Goal: Information Seeking & Learning: Learn about a topic

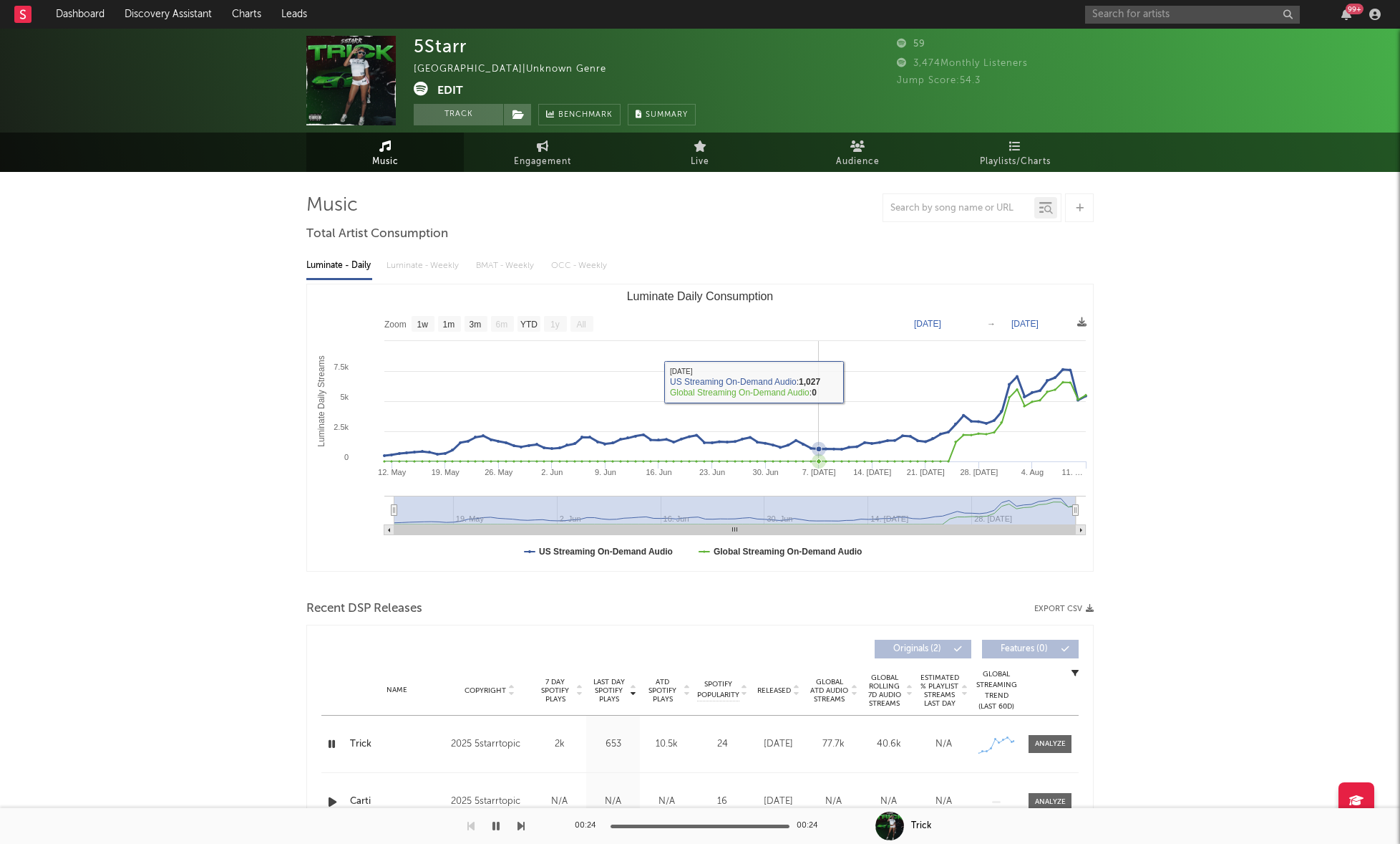
select select "1w"
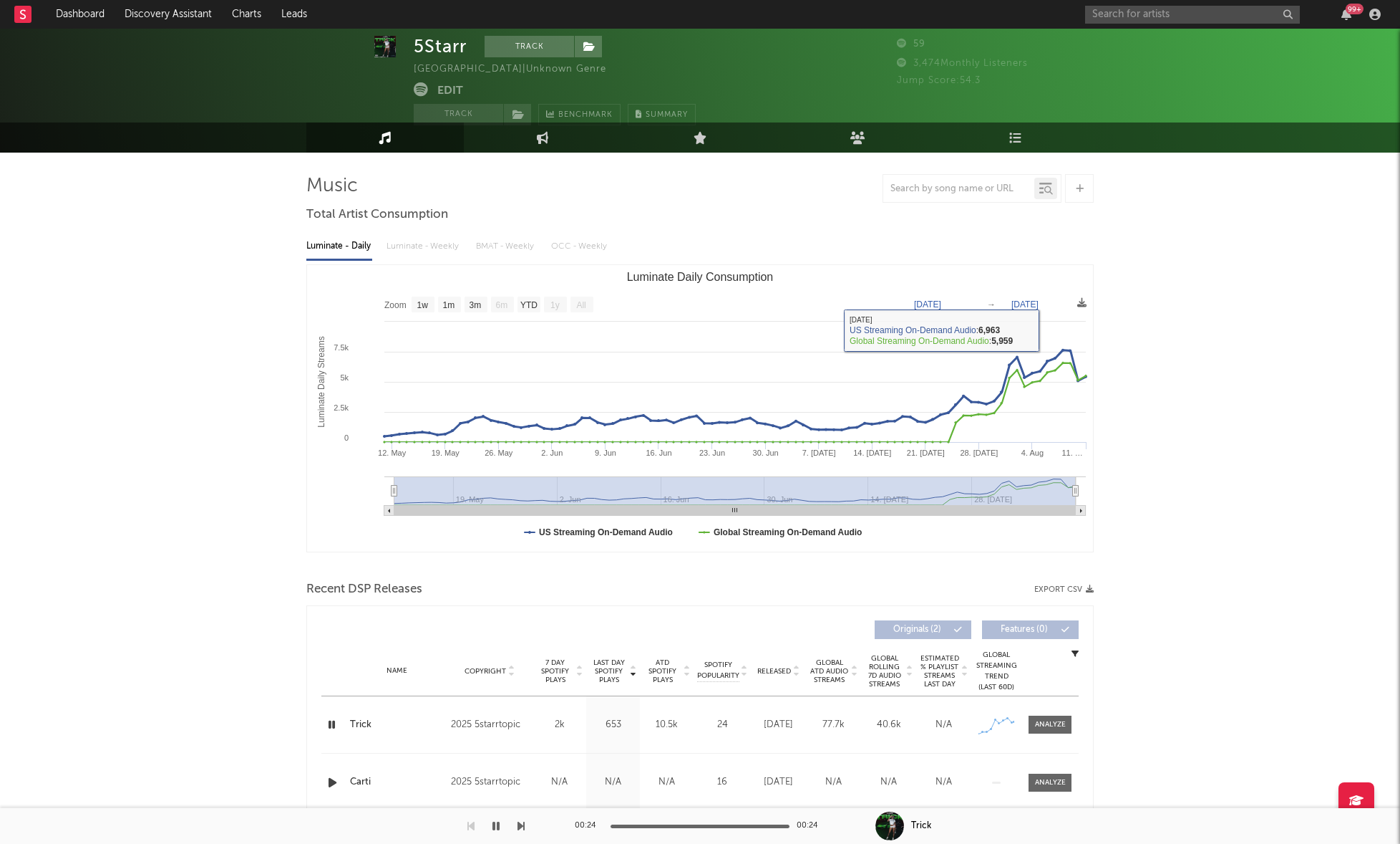
scroll to position [21, 0]
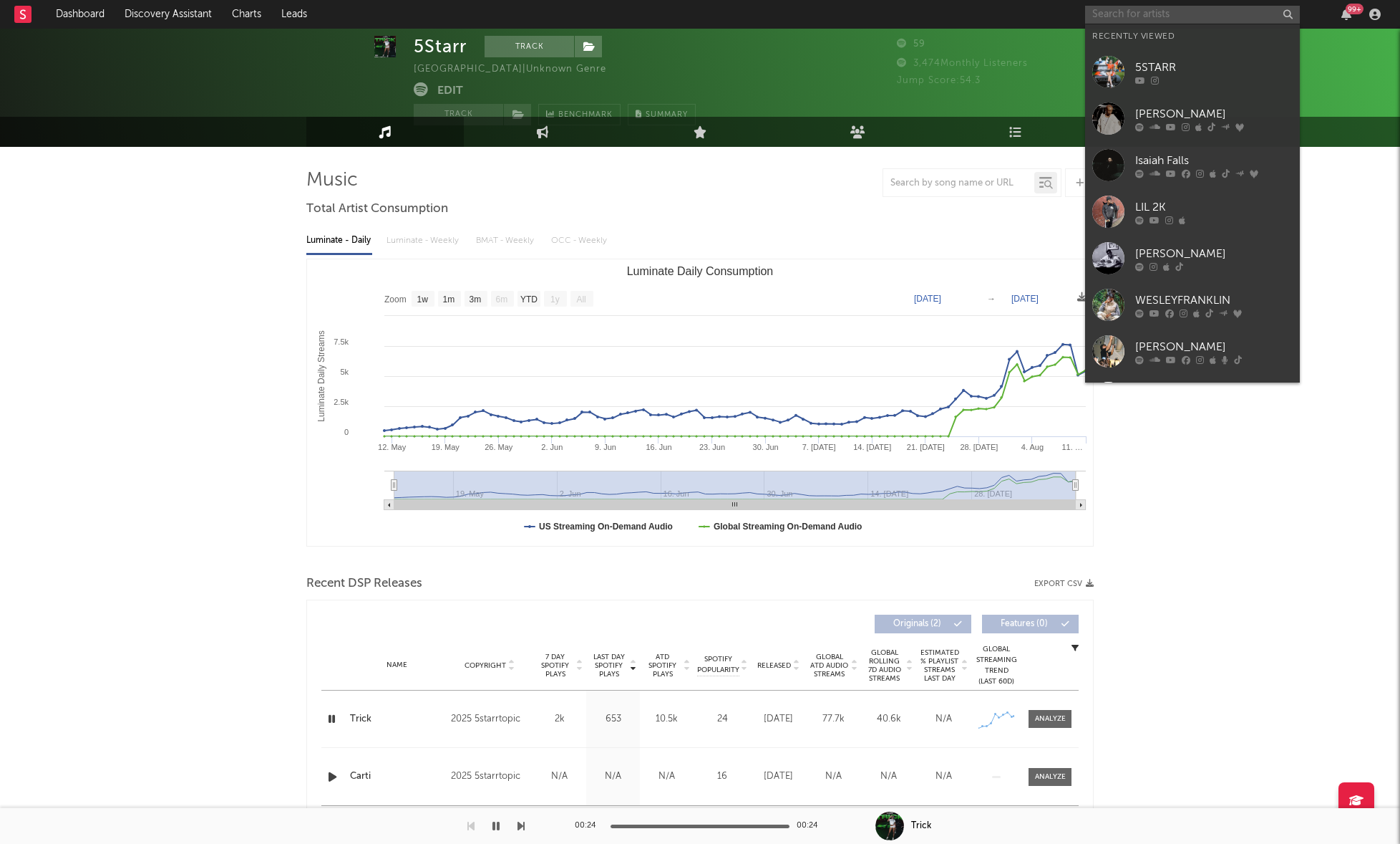
click at [1121, 17] on input "text" at bounding box center [1193, 14] width 214 height 18
click at [1225, 206] on div "LIL 2K" at bounding box center [1214, 207] width 158 height 17
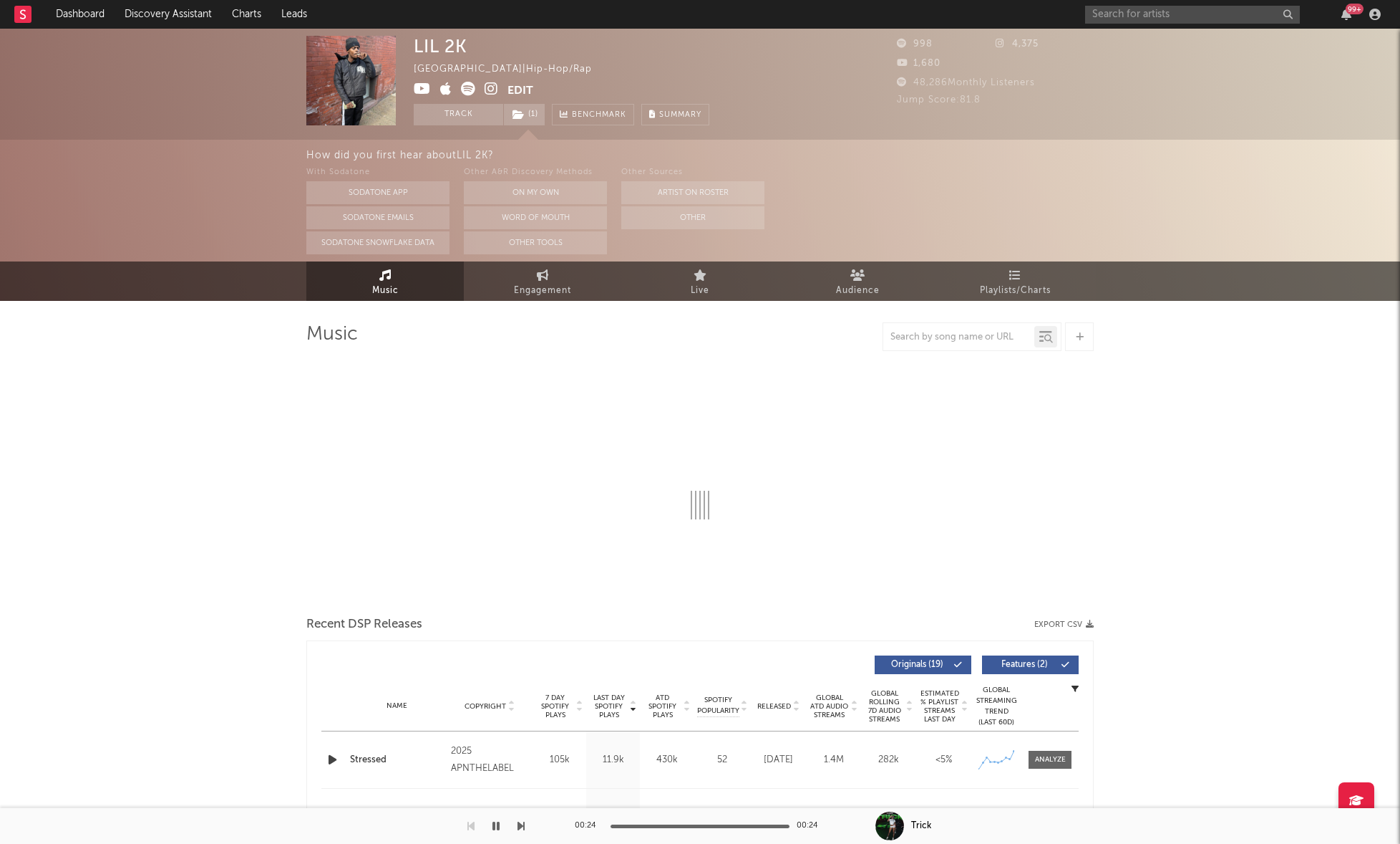
select select "6m"
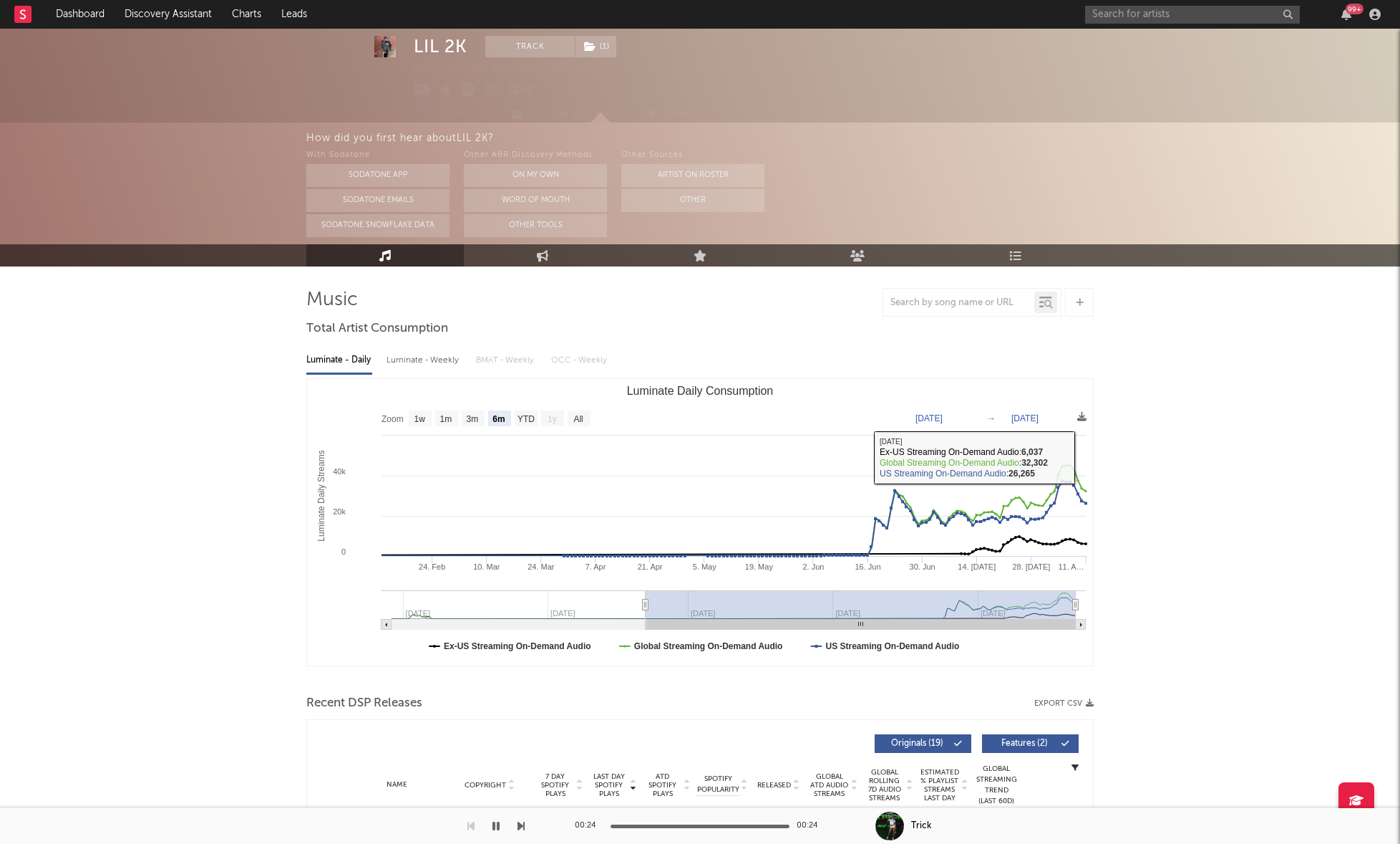
scroll to position [41, 0]
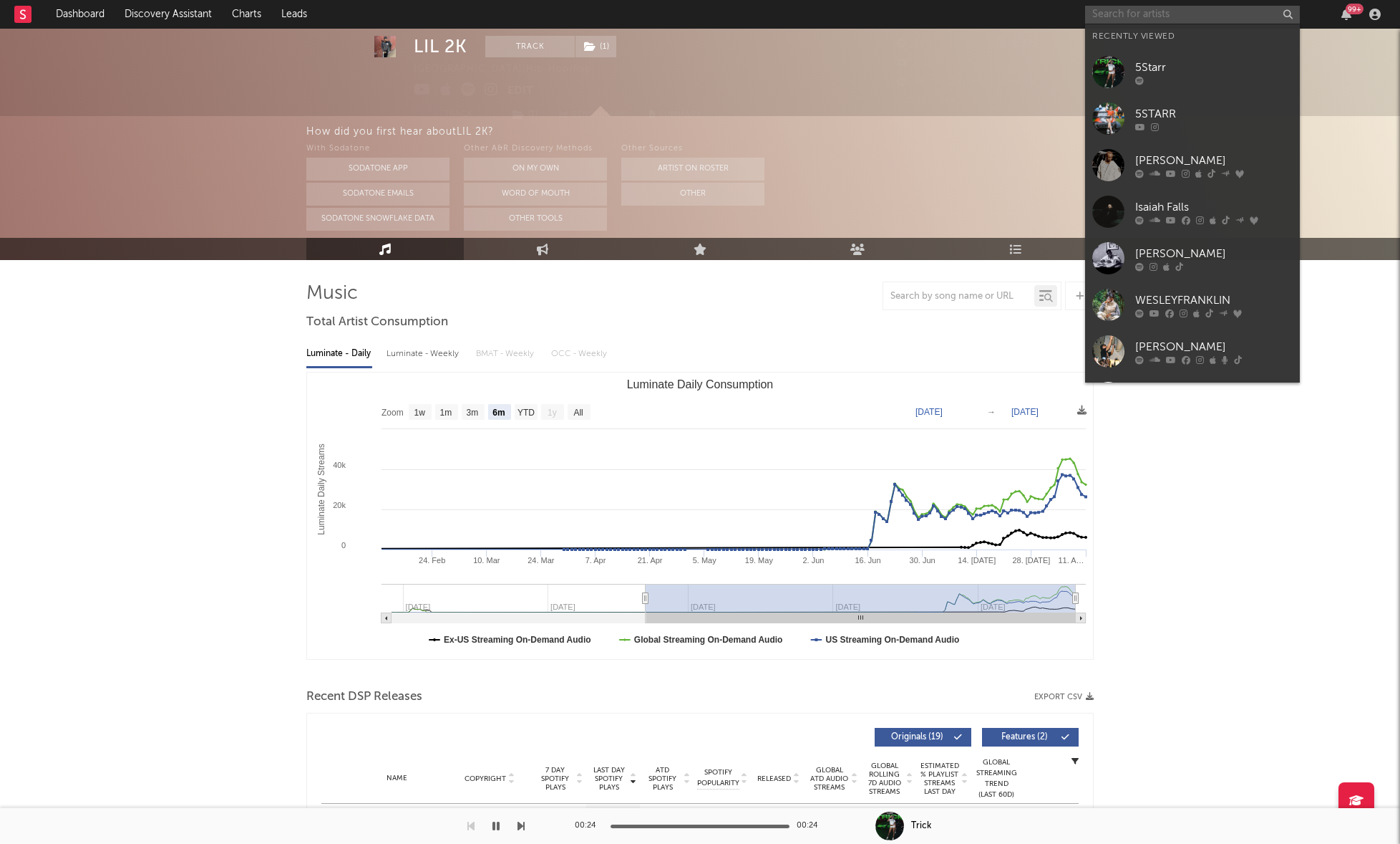
click at [1184, 5] on input "text" at bounding box center [1193, 14] width 214 height 18
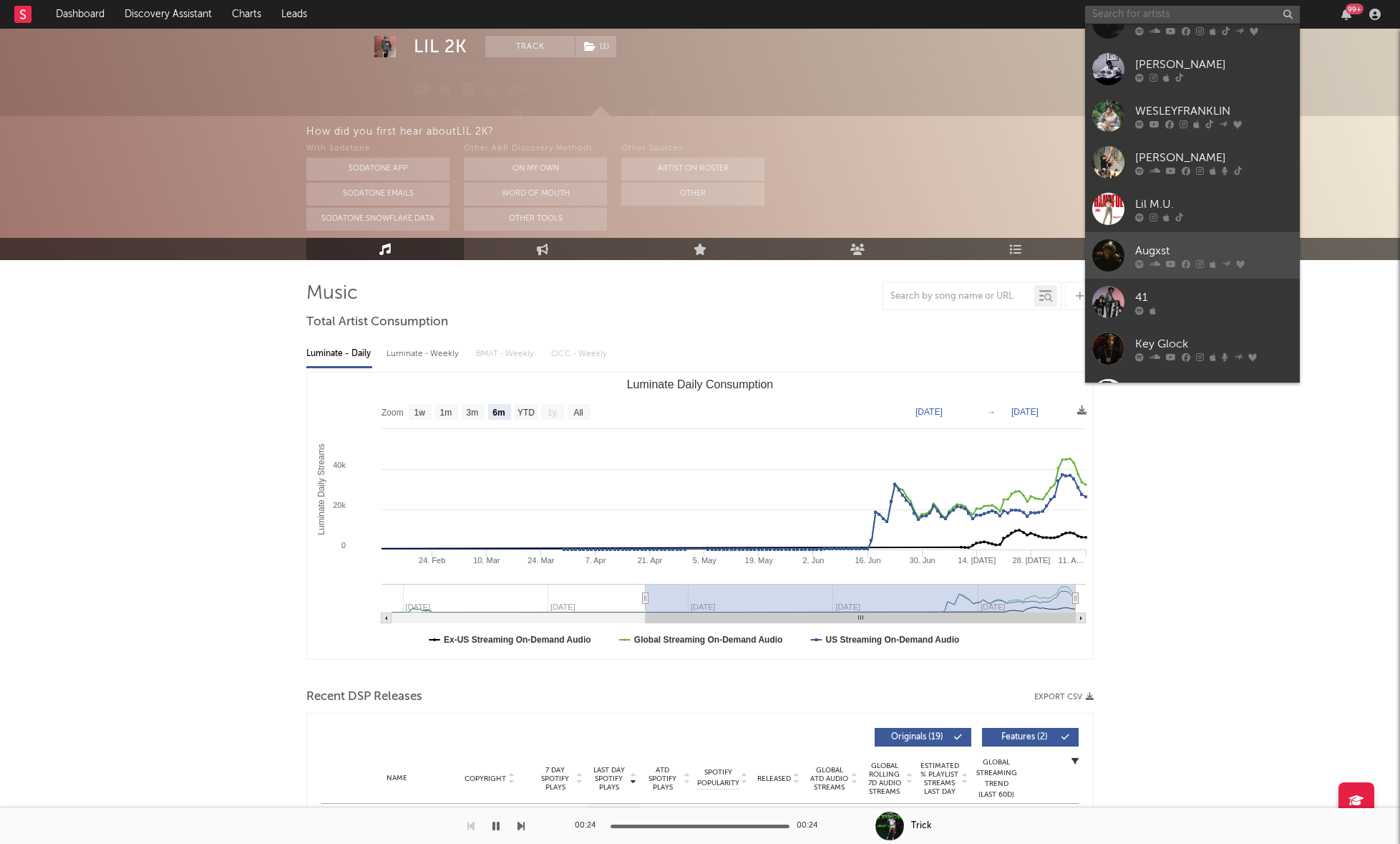
scroll to position [197, 0]
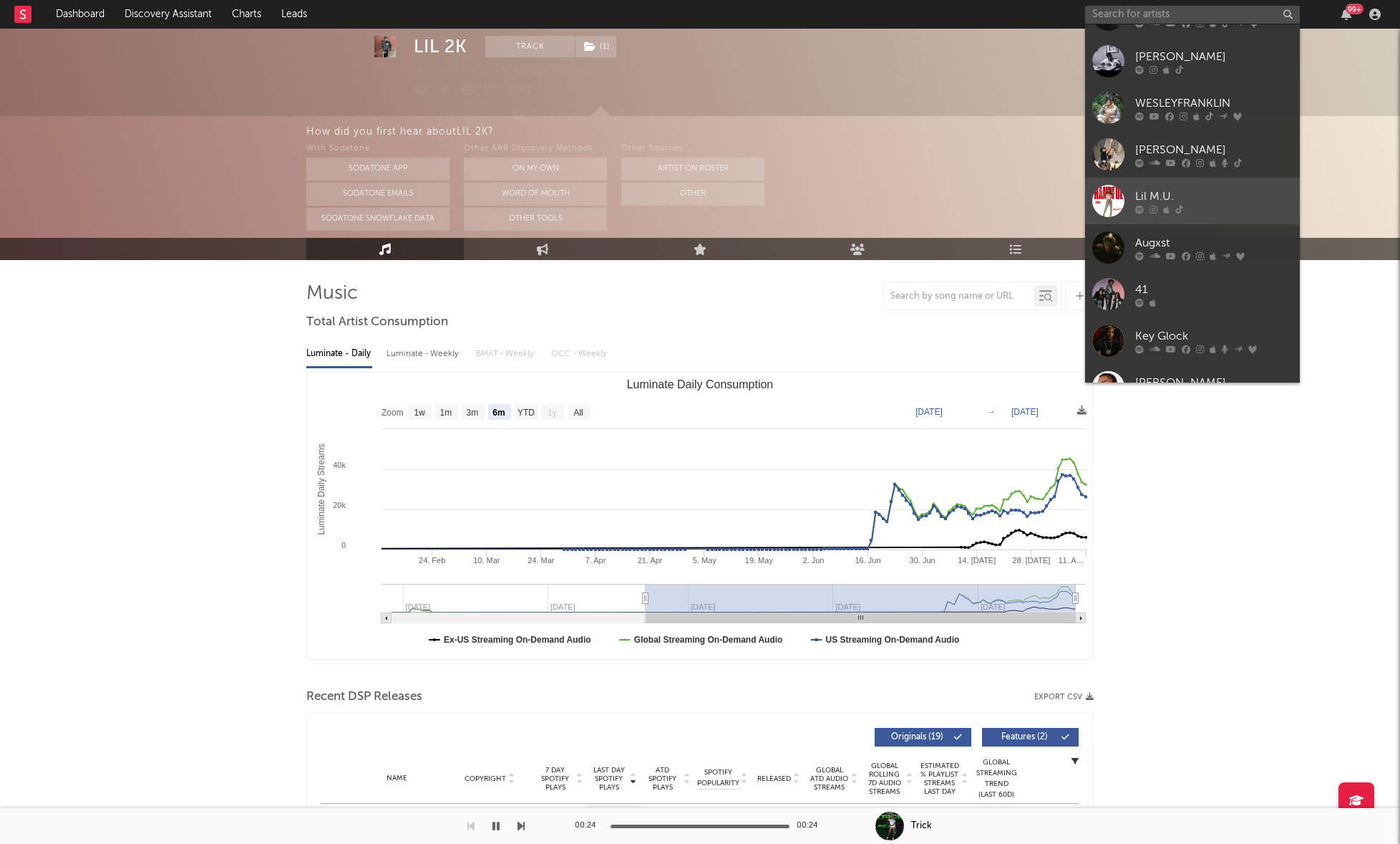
click at [1219, 205] on div at bounding box center [1214, 209] width 158 height 9
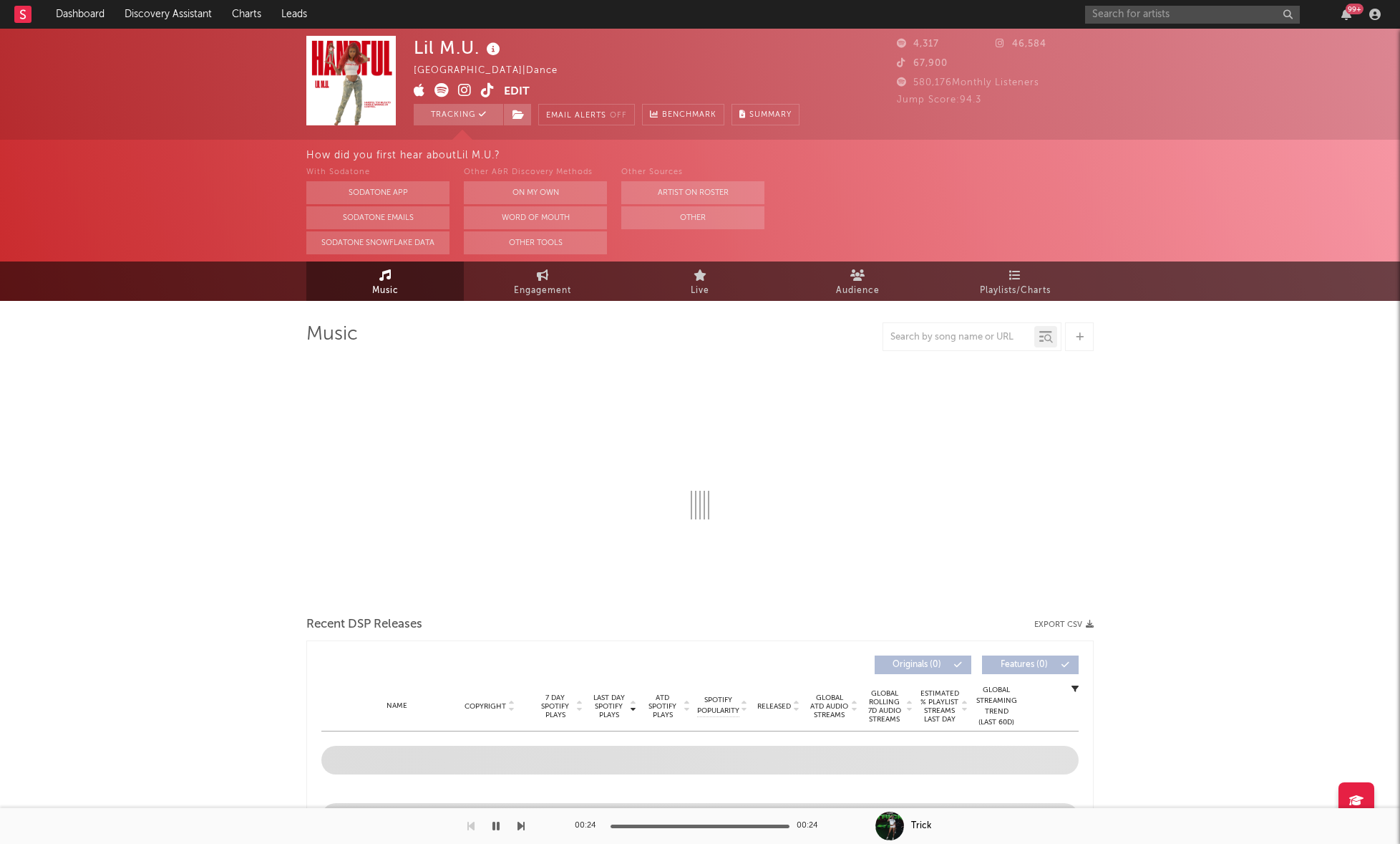
select select "1w"
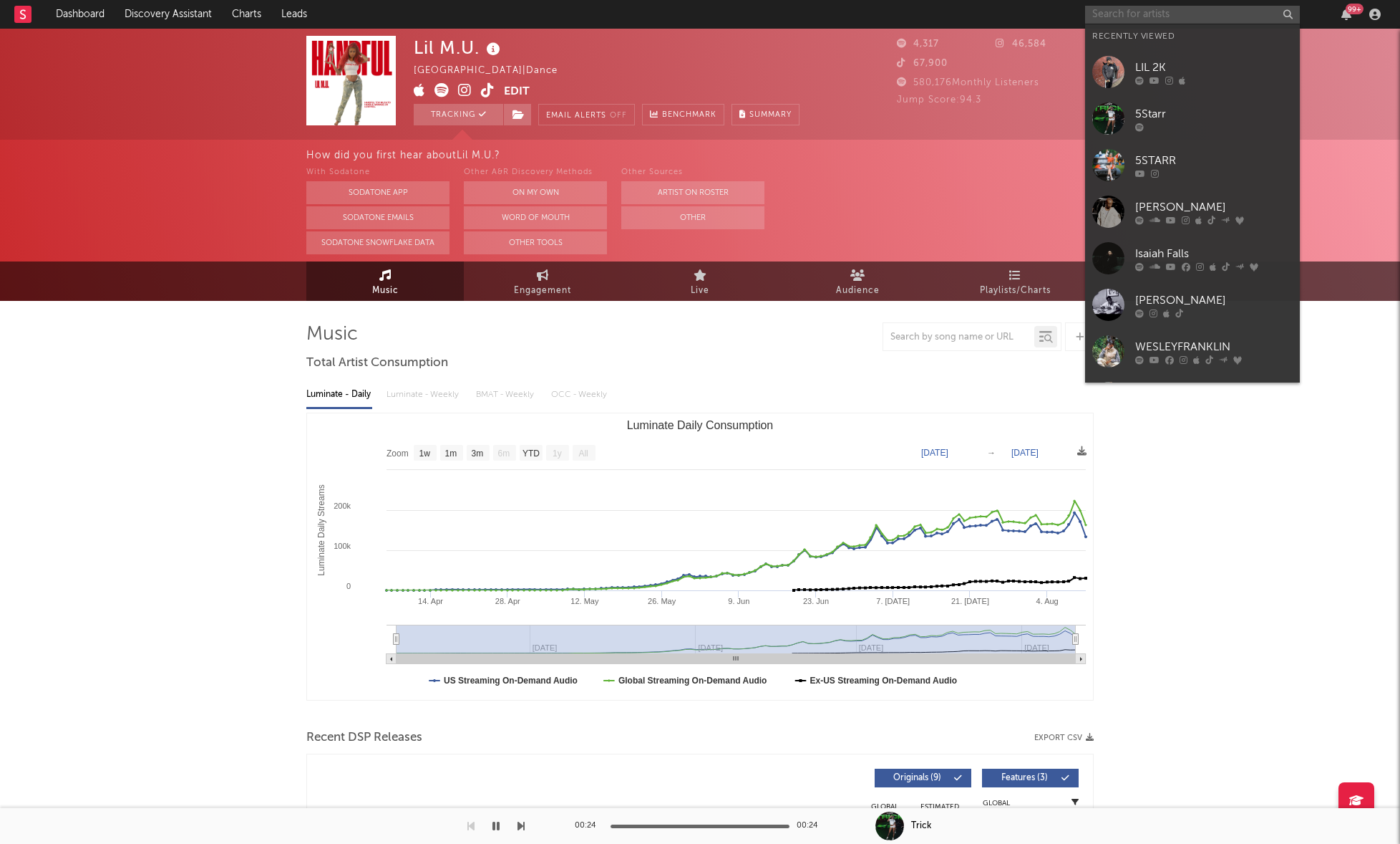
click at [1159, 15] on input "text" at bounding box center [1193, 14] width 214 height 18
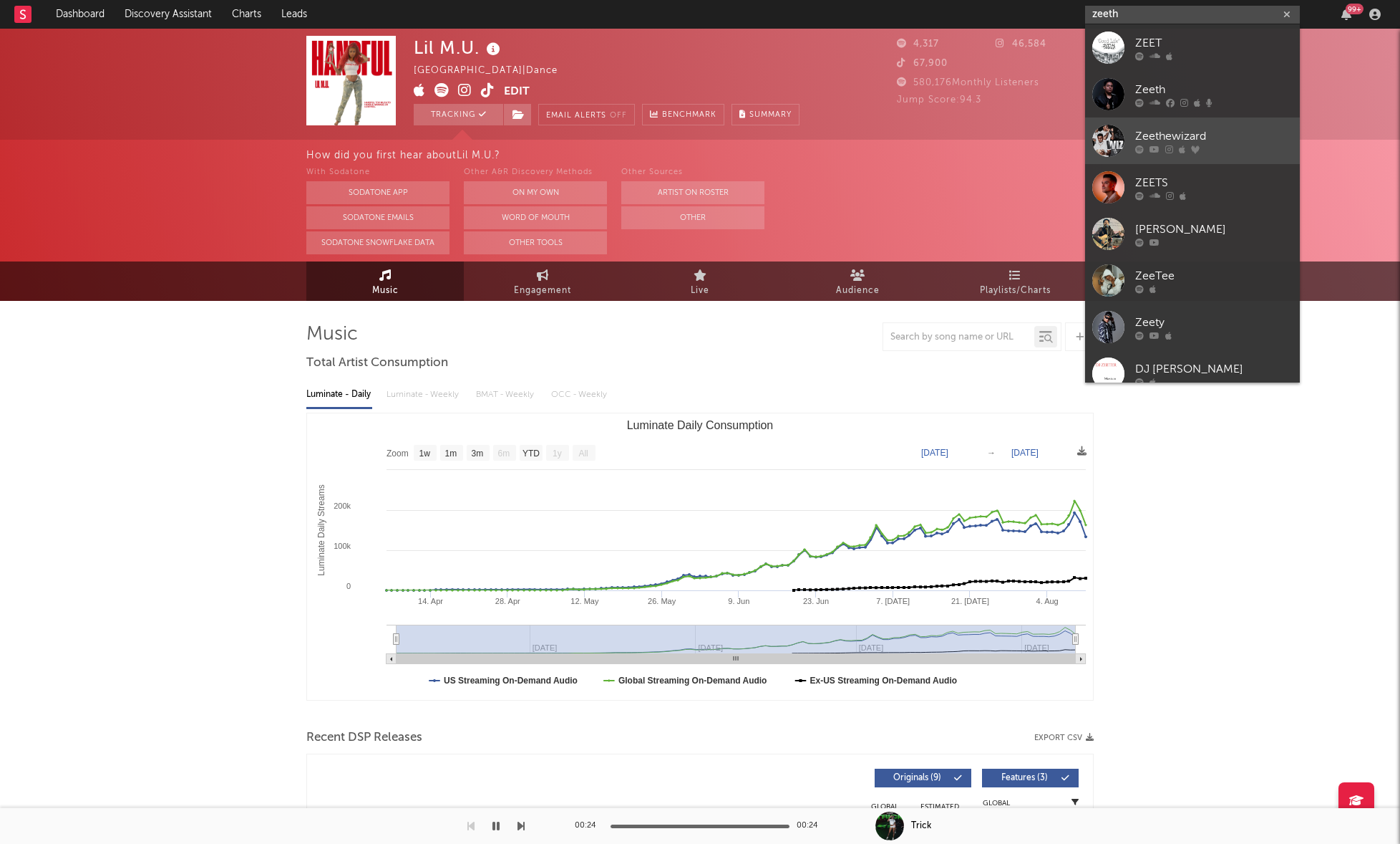
type input "zeeth"
click at [1185, 124] on link "Zeethewizard" at bounding box center [1193, 141] width 214 height 47
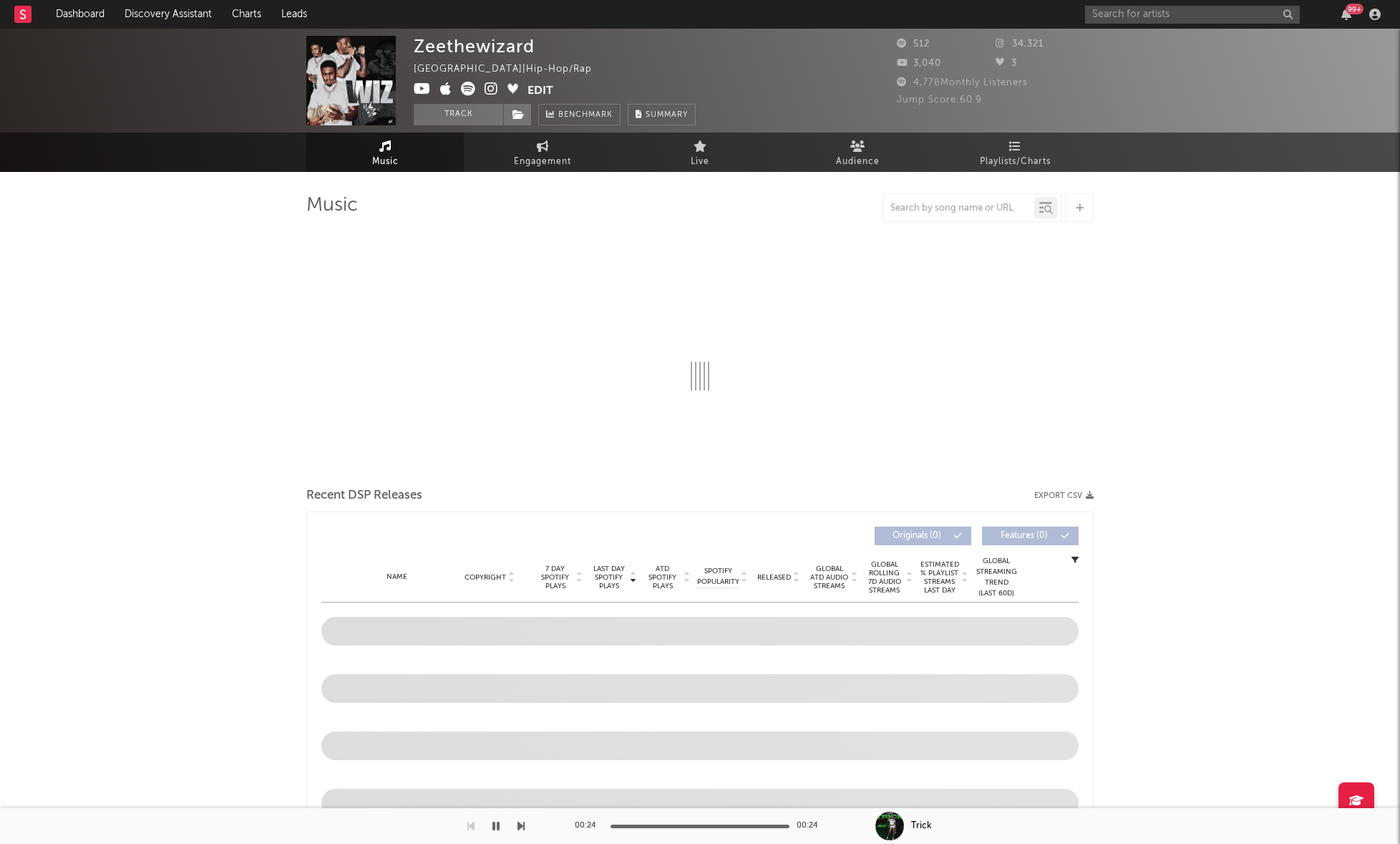
select select "1w"
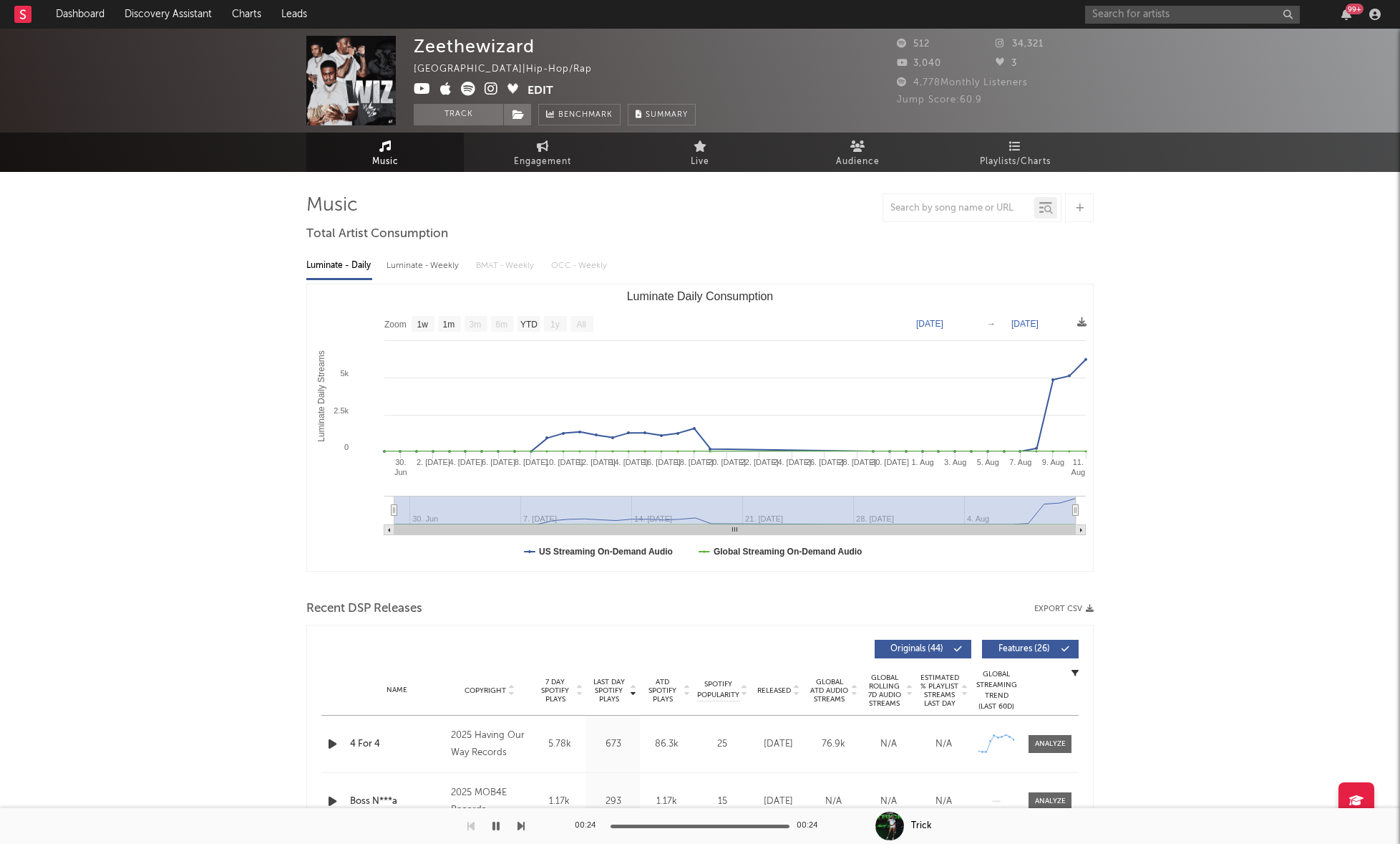
click at [330, 800] on icon "button" at bounding box center [332, 801] width 15 height 18
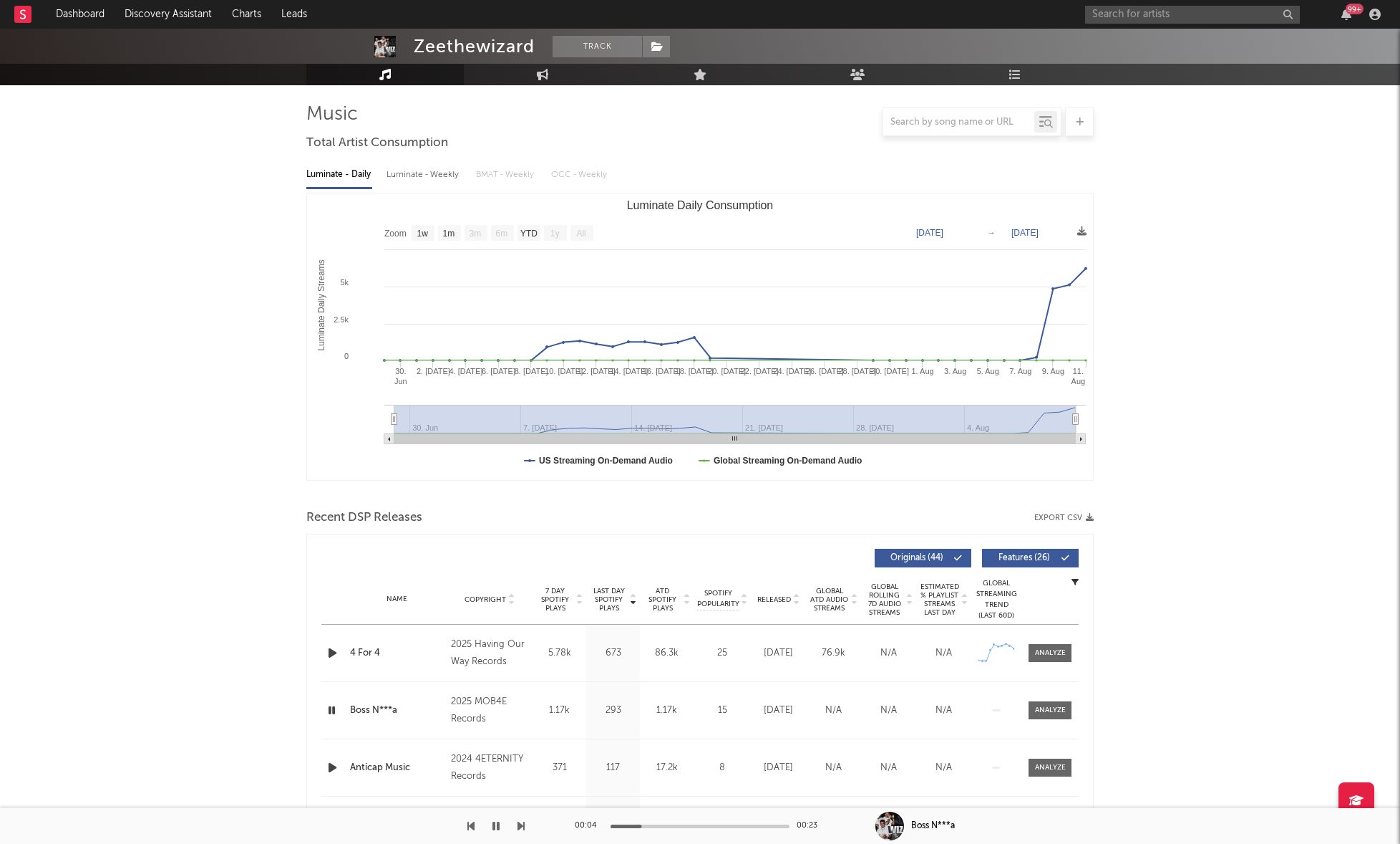
scroll to position [94, 0]
click at [336, 711] on icon "button" at bounding box center [331, 707] width 13 height 18
